Goal: Task Accomplishment & Management: Manage account settings

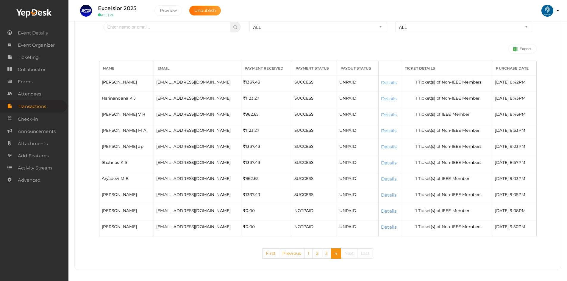
scroll to position [85, 0]
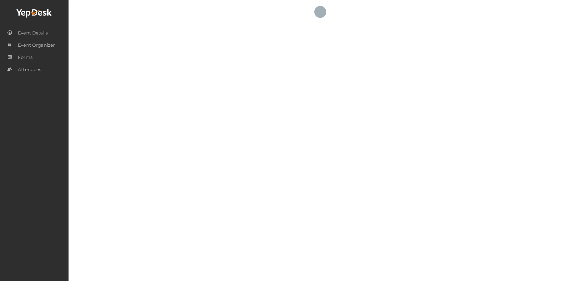
select select "ALL"
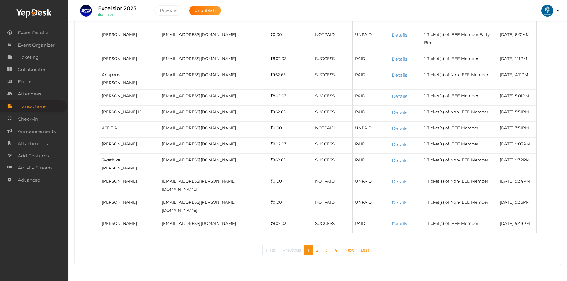
scroll to position [161, 0]
click at [337, 247] on link "4" at bounding box center [336, 250] width 10 height 10
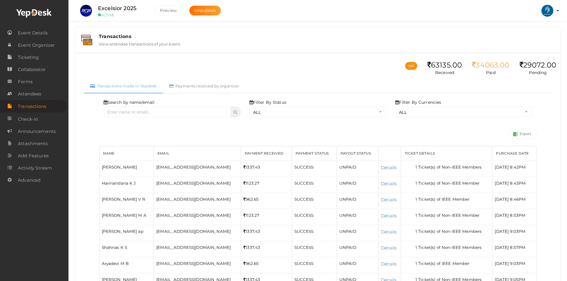
scroll to position [88, 0]
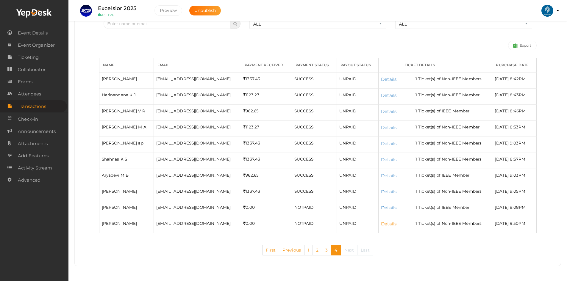
click at [381, 225] on link "Details" at bounding box center [388, 224] width 15 height 6
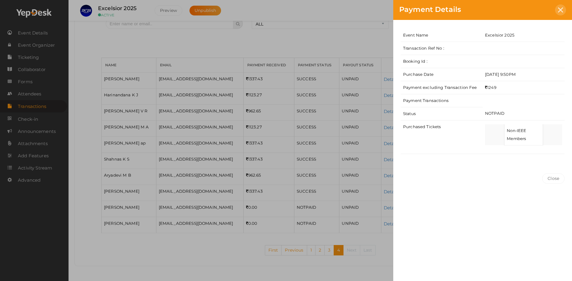
click at [562, 11] on icon at bounding box center [560, 9] width 5 height 5
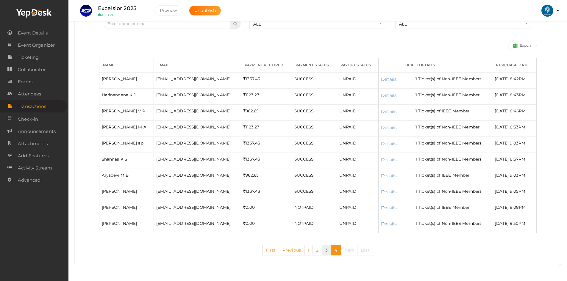
click at [326, 246] on link "3" at bounding box center [327, 250] width 10 height 10
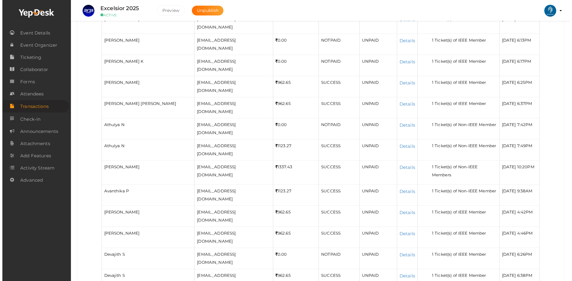
scroll to position [458, 0]
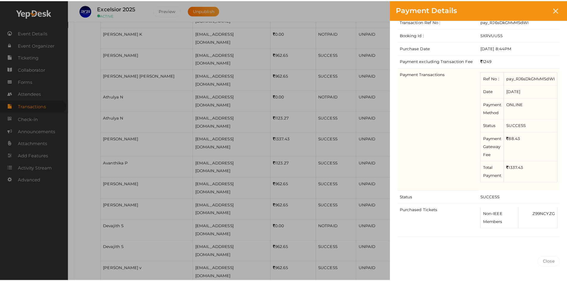
scroll to position [40, 0]
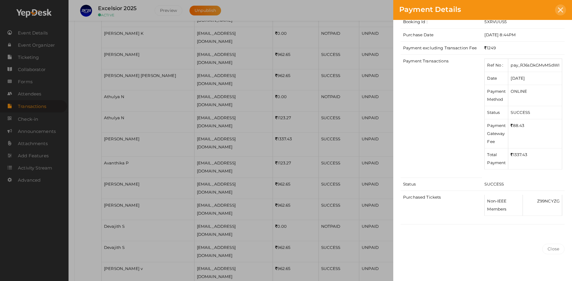
click at [562, 8] on icon at bounding box center [560, 9] width 5 height 5
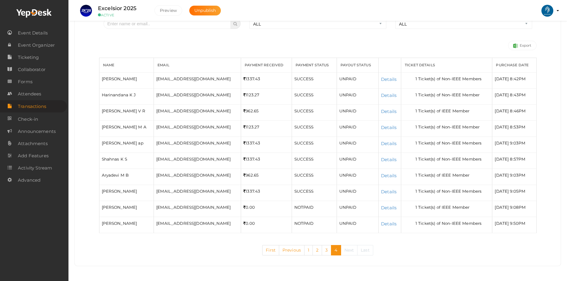
scroll to position [0, 0]
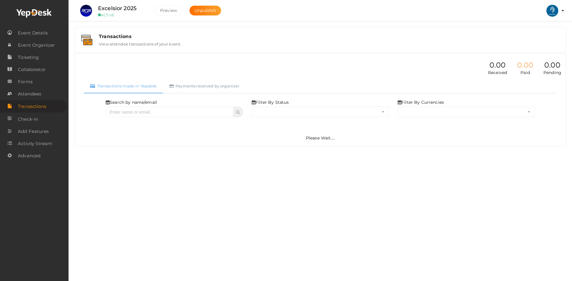
select select "ALL"
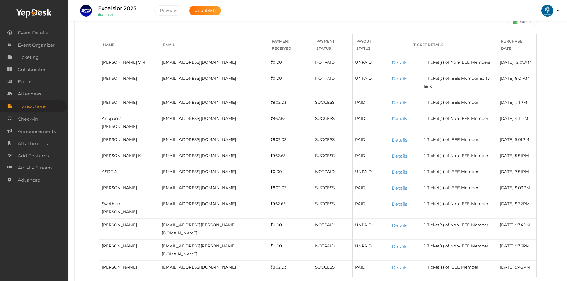
scroll to position [161, 0]
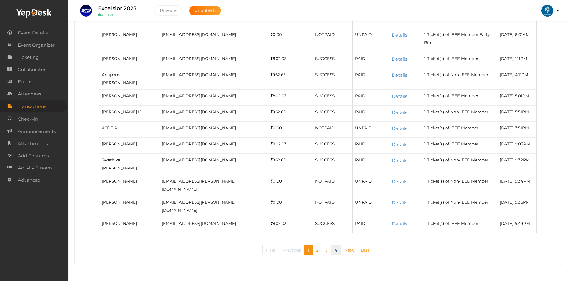
click at [338, 248] on link "4" at bounding box center [336, 250] width 10 height 10
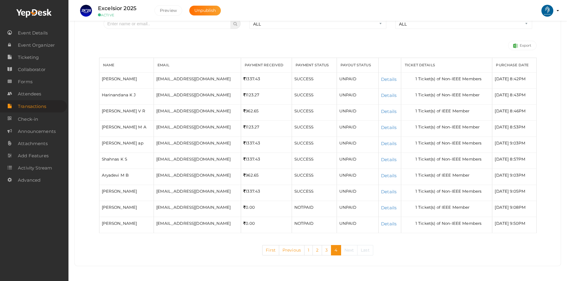
scroll to position [88, 0]
